Goal: Task Accomplishment & Management: Complete application form

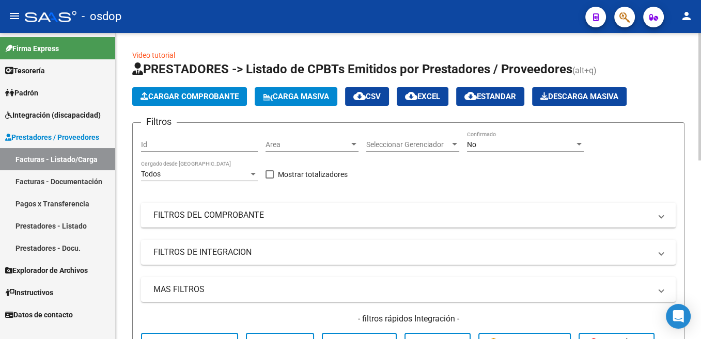
click at [198, 97] on span "Cargar Comprobante" at bounding box center [189, 96] width 98 height 9
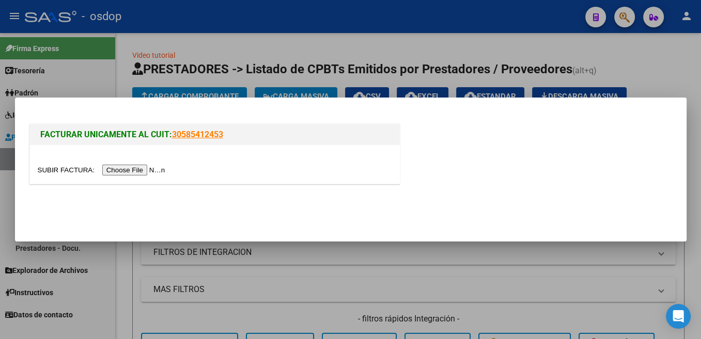
click at [68, 170] on input "file" at bounding box center [103, 170] width 131 height 11
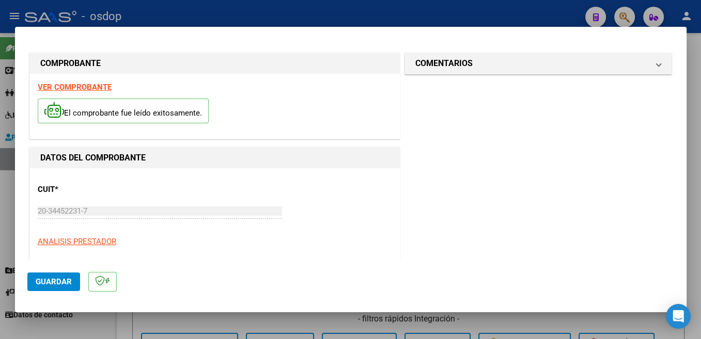
scroll to position [164, 0]
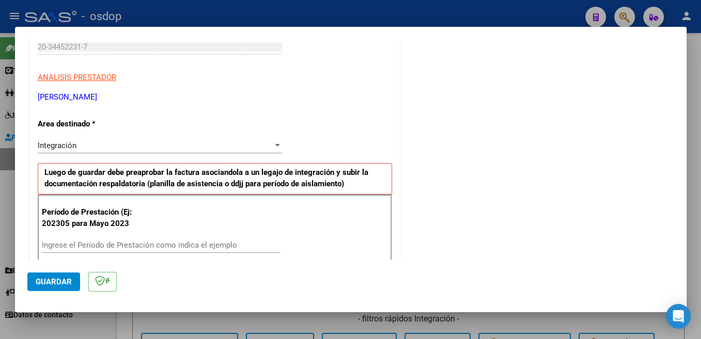
click at [157, 241] on input "Ingrese el Período de Prestación como indica el ejemplo" at bounding box center [161, 245] width 238 height 9
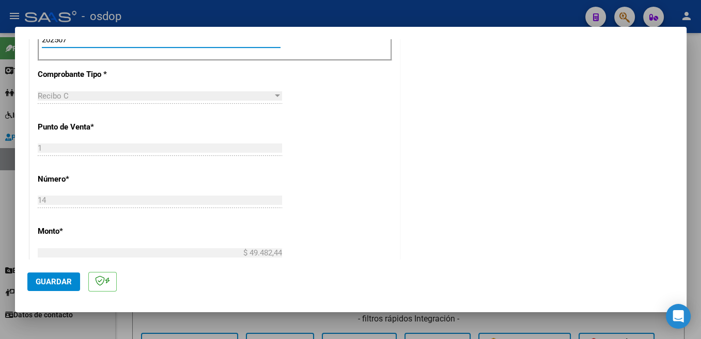
scroll to position [438, 0]
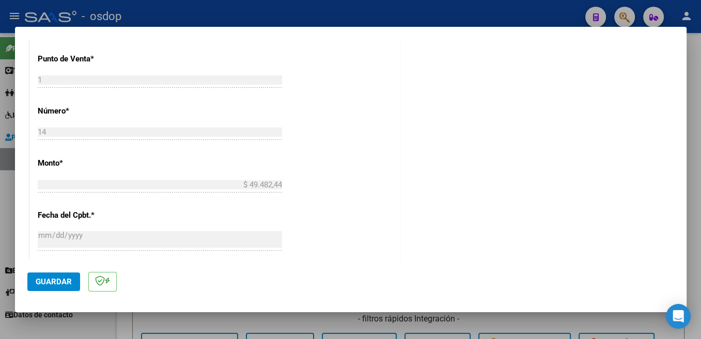
type input "202507"
click at [63, 288] on button "Guardar" at bounding box center [53, 282] width 53 height 19
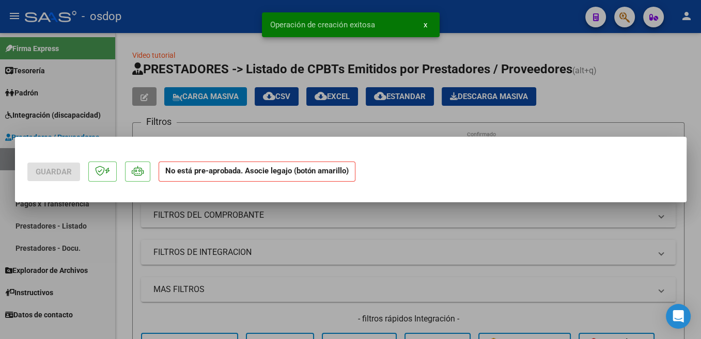
scroll to position [0, 0]
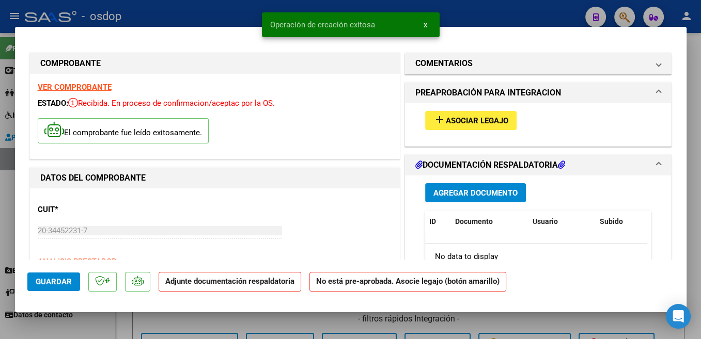
click at [460, 122] on span "Asociar Legajo" at bounding box center [477, 120] width 62 height 9
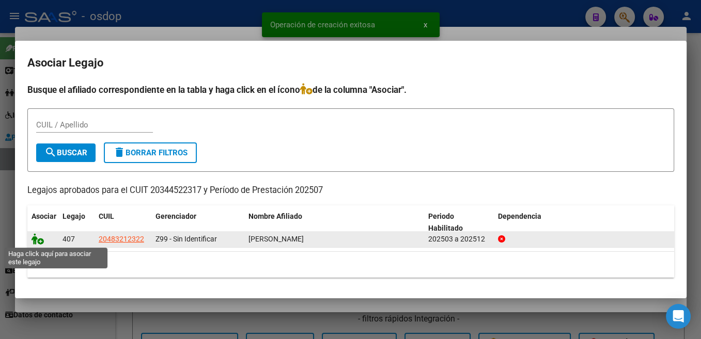
click at [36, 237] on icon at bounding box center [37, 238] width 12 height 11
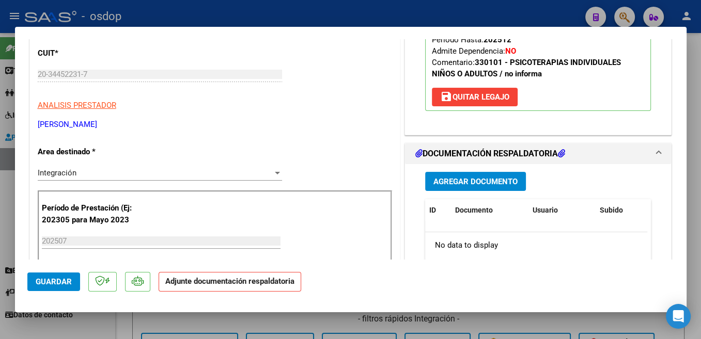
scroll to position [219, 0]
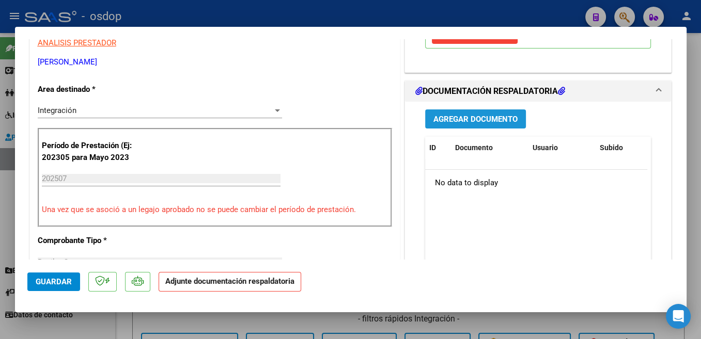
click at [512, 118] on button "Agregar Documento" at bounding box center [475, 118] width 101 height 19
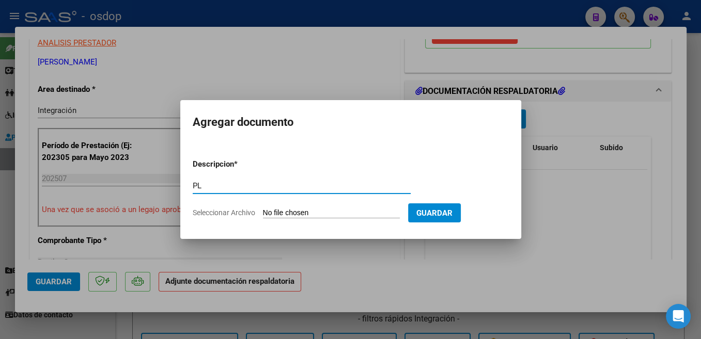
type input "P"
type input "l"
type input "Planilla"
click at [294, 217] on input "Seleccionar Archivo" at bounding box center [331, 214] width 137 height 10
type input "C:\fakepath\IMG_20250810_152109~2.jpg"
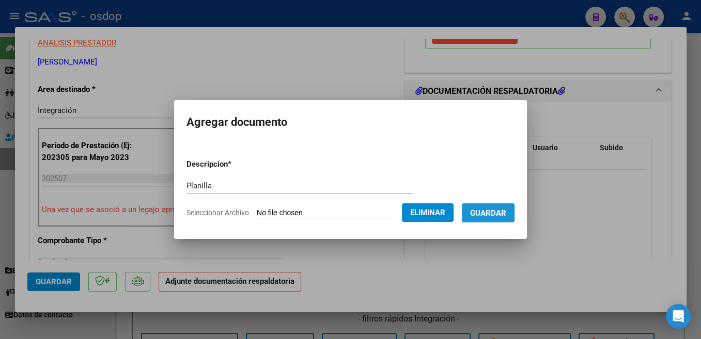
click at [511, 206] on button "Guardar" at bounding box center [488, 212] width 53 height 19
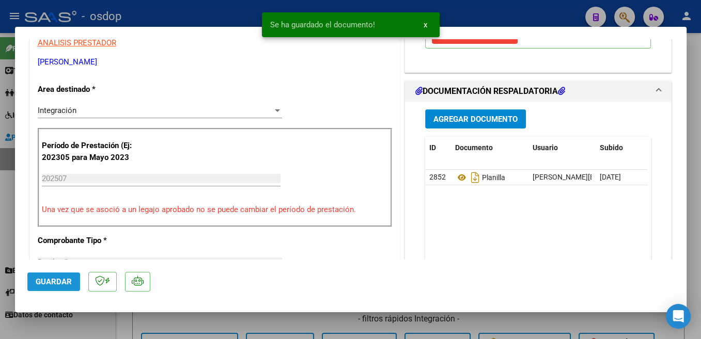
click at [61, 283] on span "Guardar" at bounding box center [54, 281] width 36 height 9
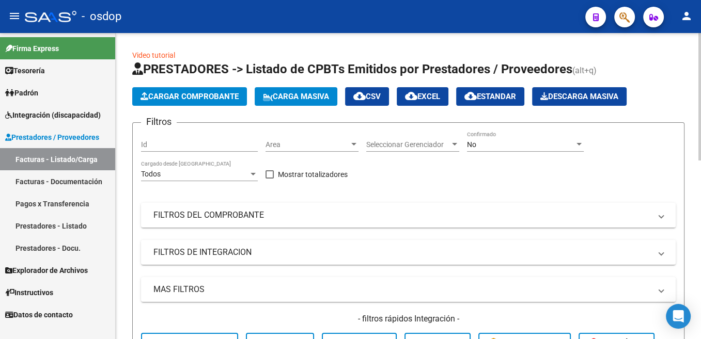
click at [187, 96] on span "Cargar Comprobante" at bounding box center [189, 96] width 98 height 9
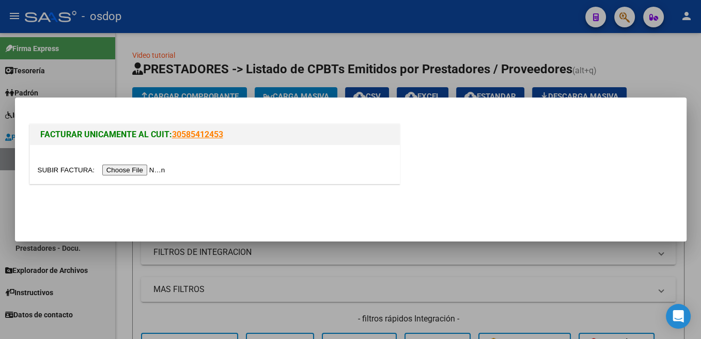
click at [62, 170] on input "file" at bounding box center [103, 170] width 131 height 11
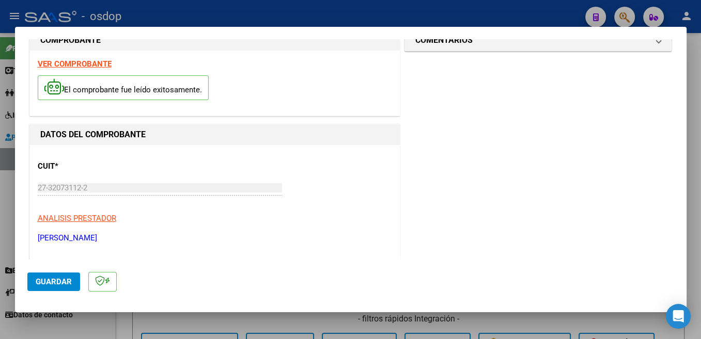
scroll to position [109, 0]
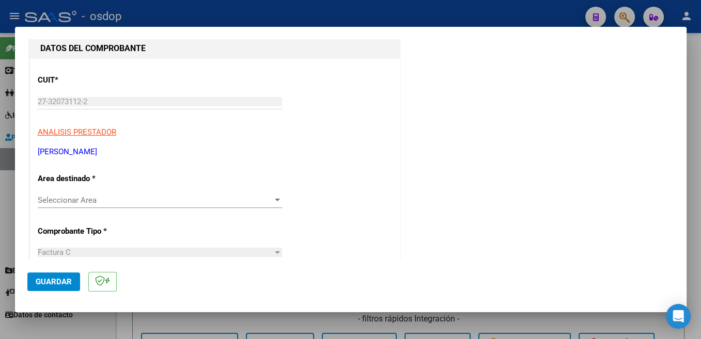
click at [112, 203] on span "Seleccionar Area" at bounding box center [155, 200] width 235 height 9
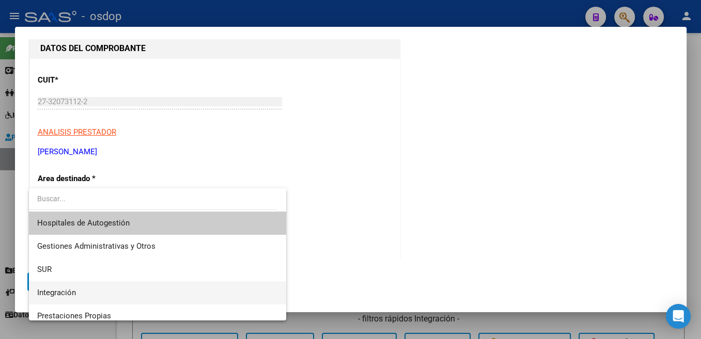
click at [58, 292] on span "Integración" at bounding box center [56, 292] width 39 height 9
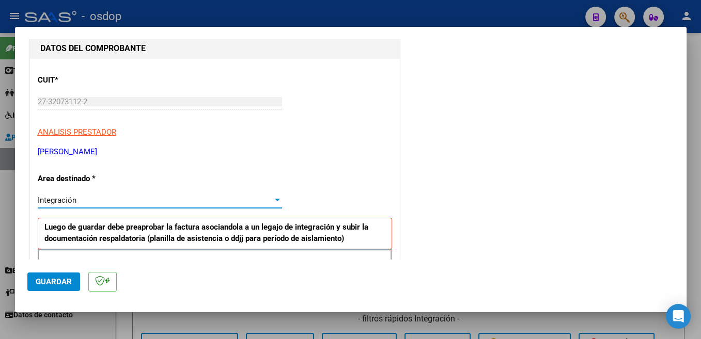
scroll to position [219, 0]
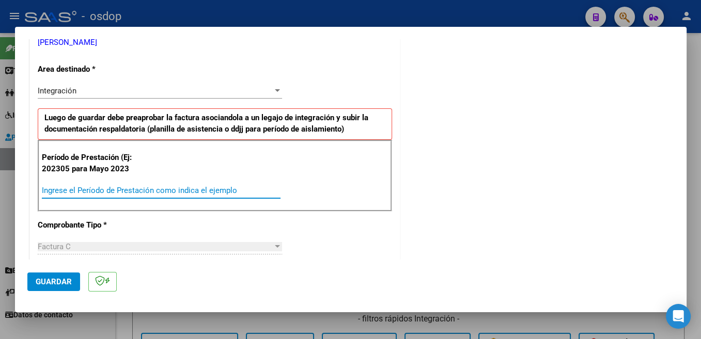
click at [97, 186] on input "Ingrese el Período de Prestación como indica el ejemplo" at bounding box center [161, 190] width 238 height 9
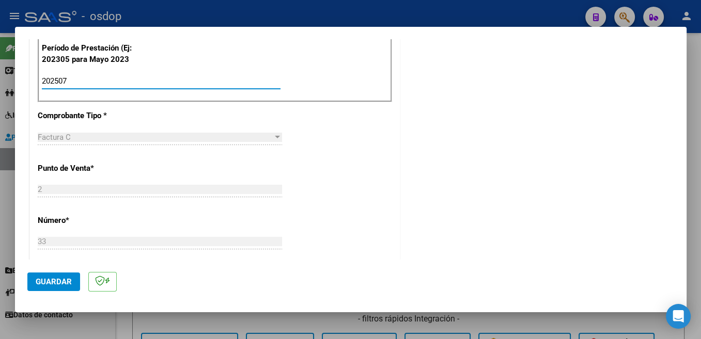
type input "202507"
click at [62, 281] on span "Guardar" at bounding box center [54, 281] width 36 height 9
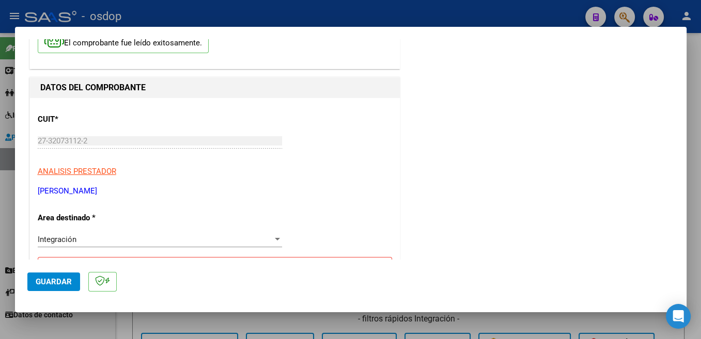
scroll to position [234, 0]
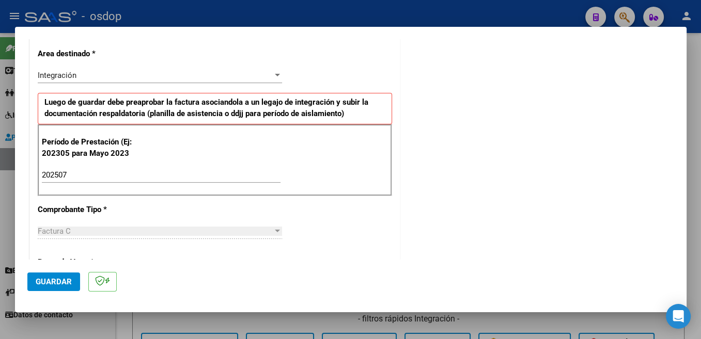
click at [106, 169] on div "202507 Ingrese el Período de Prestación como indica el ejemplo" at bounding box center [161, 174] width 238 height 15
click at [66, 283] on span "Guardar" at bounding box center [54, 281] width 36 height 9
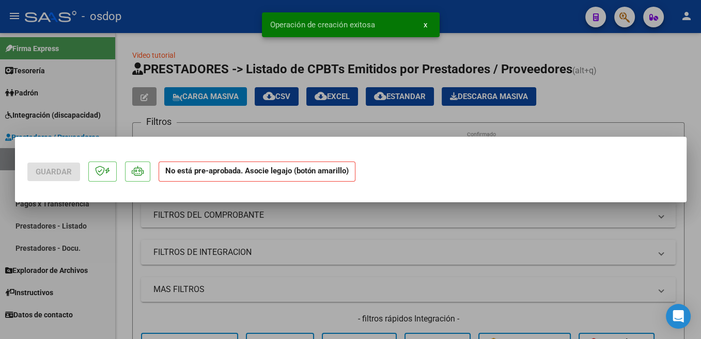
scroll to position [0, 0]
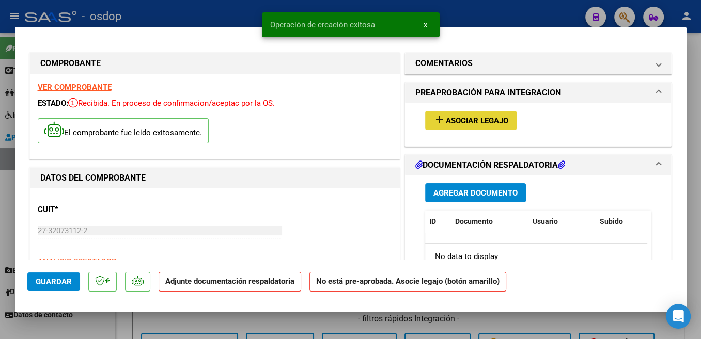
click at [490, 120] on span "Asociar Legajo" at bounding box center [477, 120] width 62 height 9
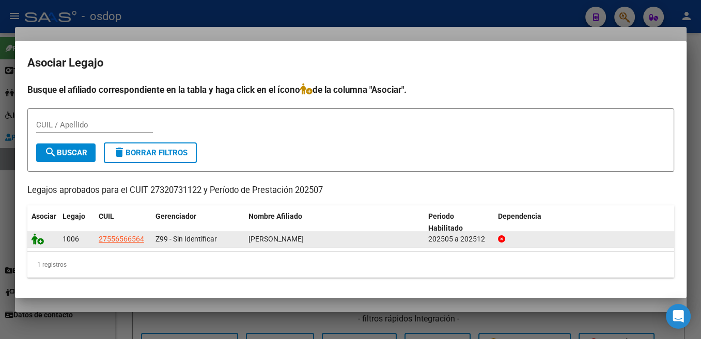
click at [33, 241] on icon at bounding box center [37, 238] width 12 height 11
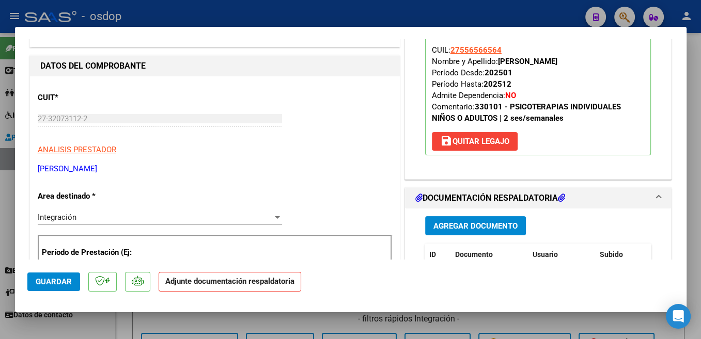
scroll to position [164, 0]
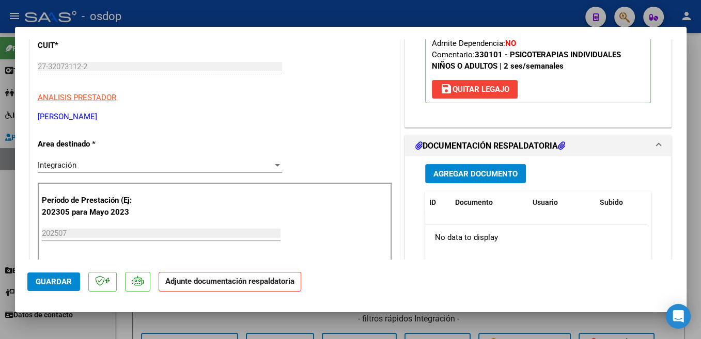
click at [510, 172] on span "Agregar Documento" at bounding box center [475, 173] width 84 height 9
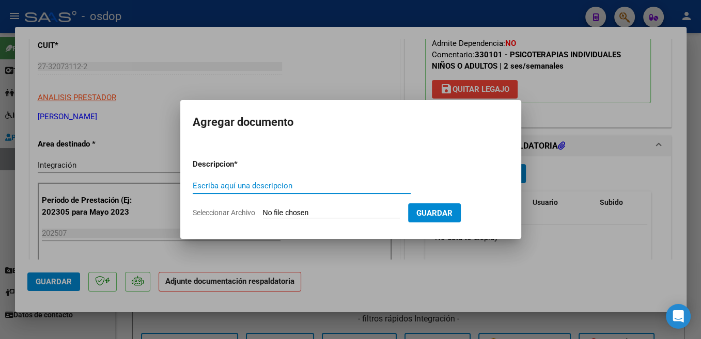
click at [201, 183] on input "Escriba aquí una descripcion" at bounding box center [302, 185] width 218 height 9
type input "Planilla"
click at [288, 210] on input "Seleccionar Archivo" at bounding box center [331, 214] width 137 height 10
type input "C:\fakepath\CamScanner [DATE] 13.17.jpg"
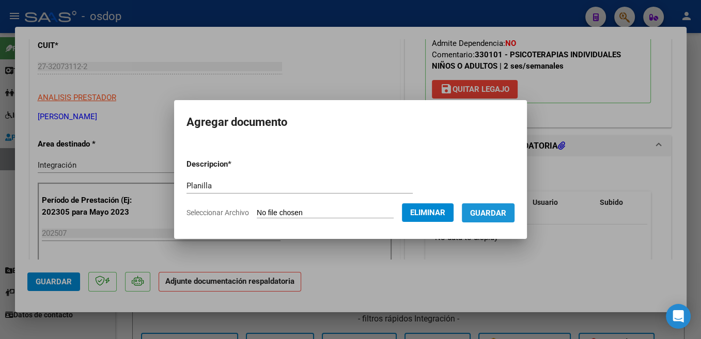
click at [495, 211] on span "Guardar" at bounding box center [488, 213] width 36 height 9
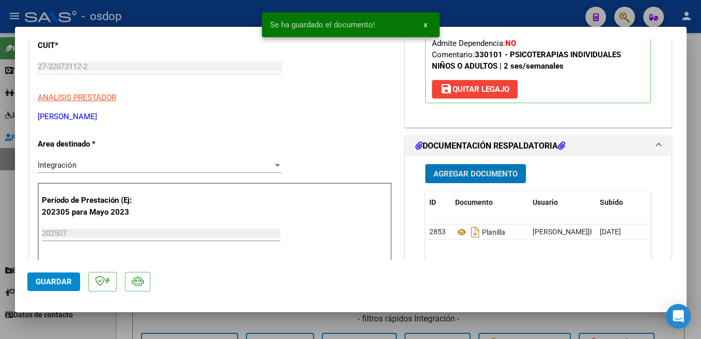
click at [59, 289] on button "Guardar" at bounding box center [53, 282] width 53 height 19
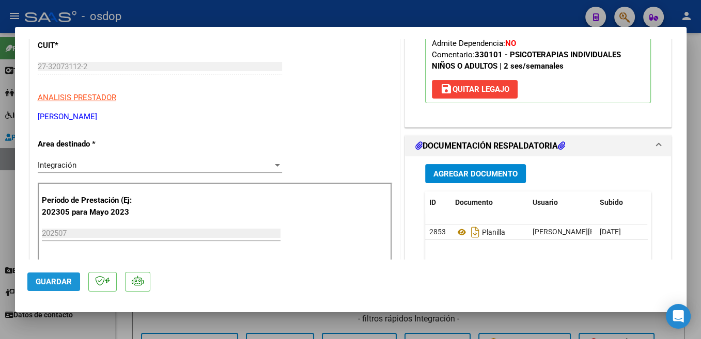
click at [50, 279] on span "Guardar" at bounding box center [54, 281] width 36 height 9
